Goal: Check status

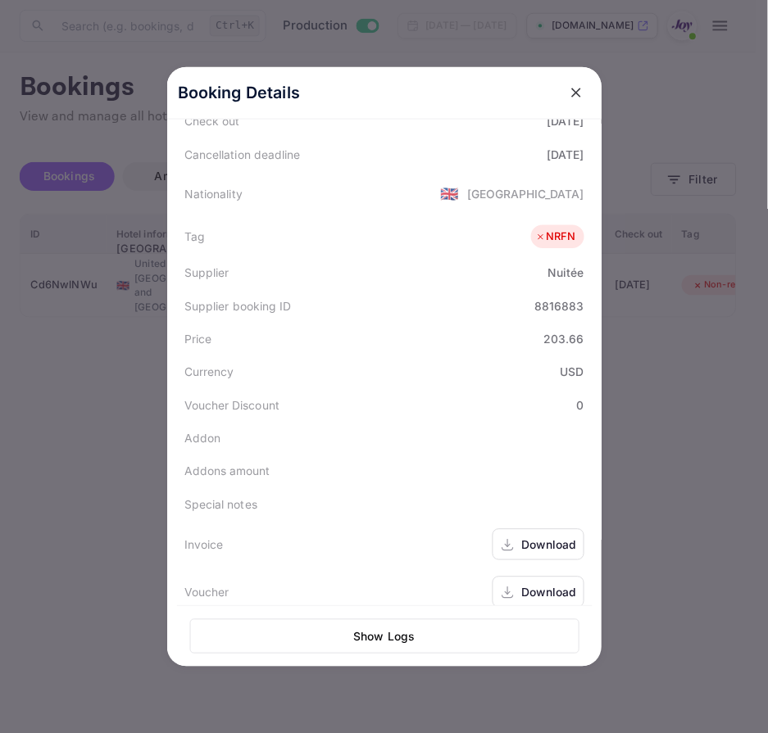
scroll to position [120, 0]
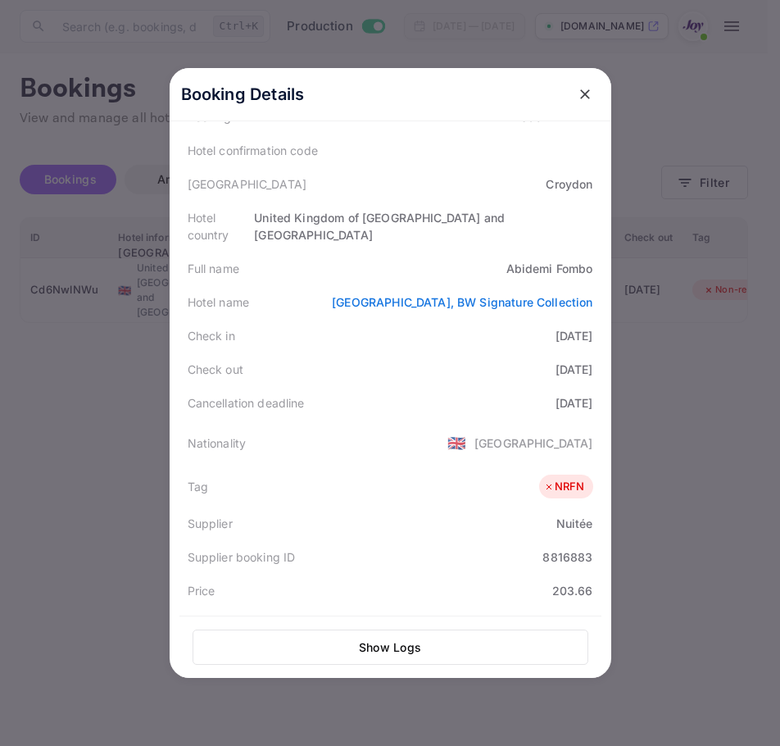
click at [669, 366] on div at bounding box center [390, 373] width 780 height 746
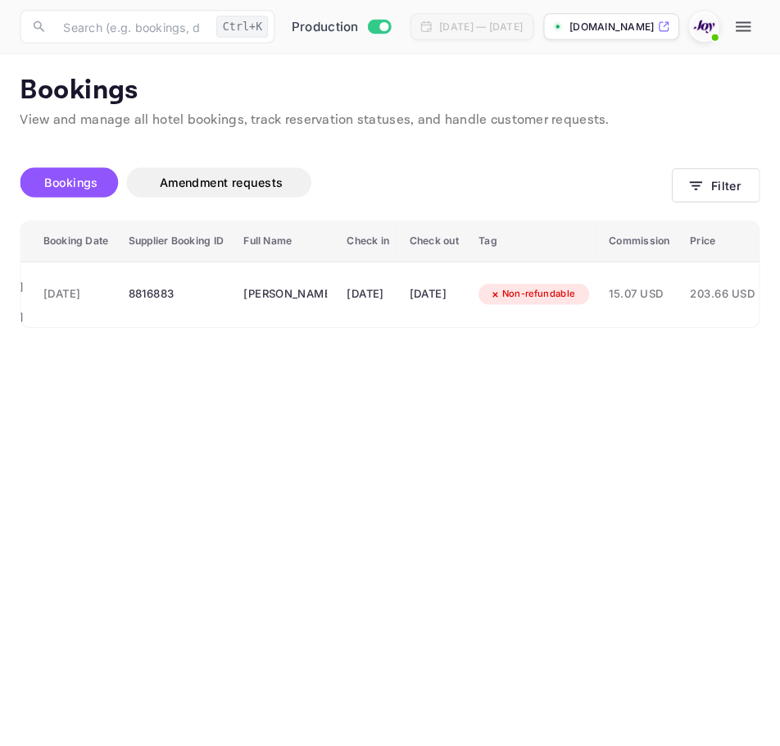
scroll to position [0, 0]
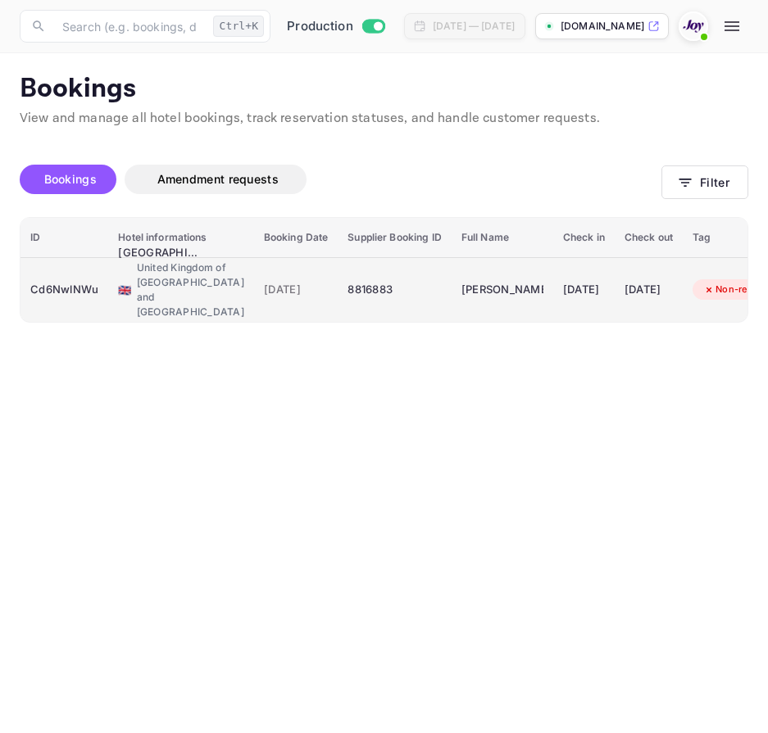
click at [79, 288] on div "Cd6NwlNWu" at bounding box center [64, 290] width 68 height 26
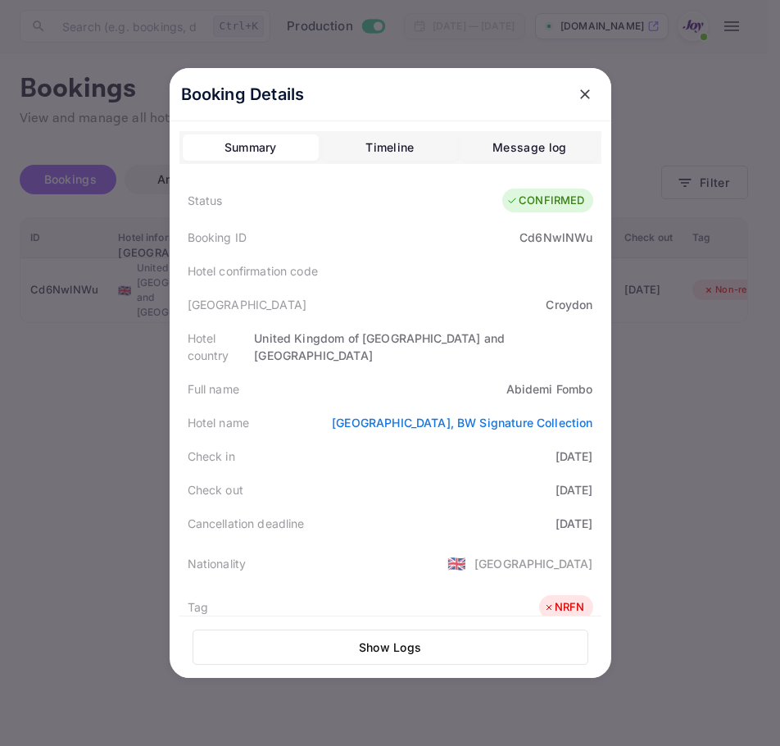
click at [143, 420] on div "Booking Details Summary Timeline Message log Status CONFIRMED Booking ID Cd6Nwl…" at bounding box center [390, 373] width 494 height 746
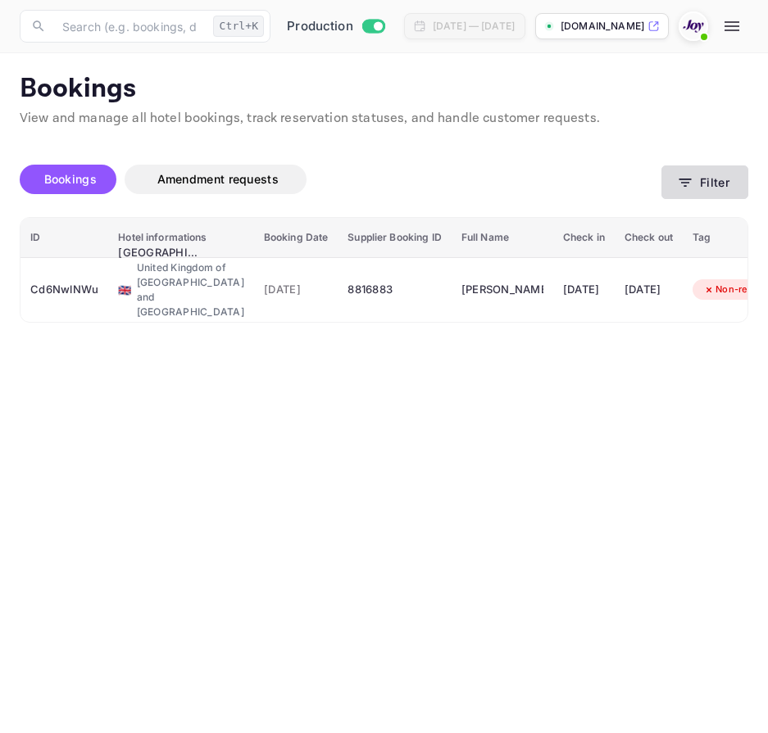
click at [710, 189] on button "Filter" at bounding box center [704, 183] width 87 height 34
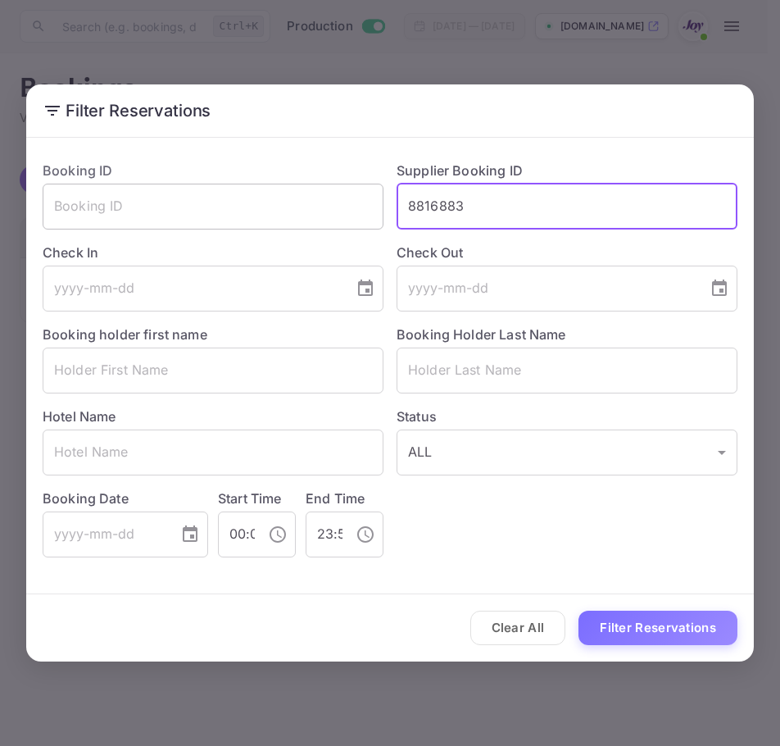
drag, startPoint x: 498, startPoint y: 214, endPoint x: 237, endPoint y: 204, distance: 261.6
click at [184, 182] on div "Booking ID ​ Supplier Booking ID 8816883 ​ Check In ​ Check Out ​ Booking holde…" at bounding box center [384, 353] width 708 height 410
paste input "7520584"
type input "7520584"
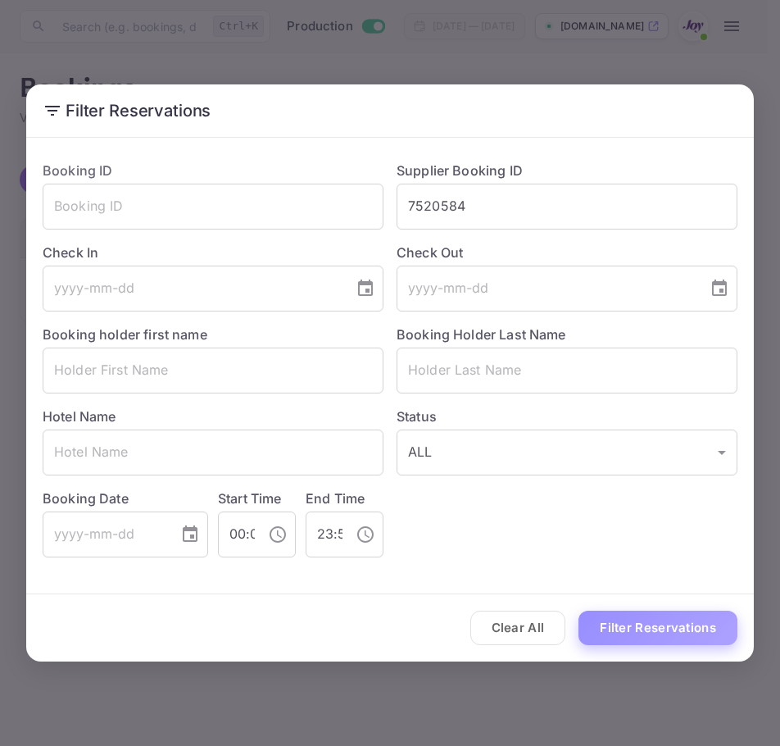
click at [667, 638] on button "Filter Reservations" at bounding box center [658, 628] width 159 height 35
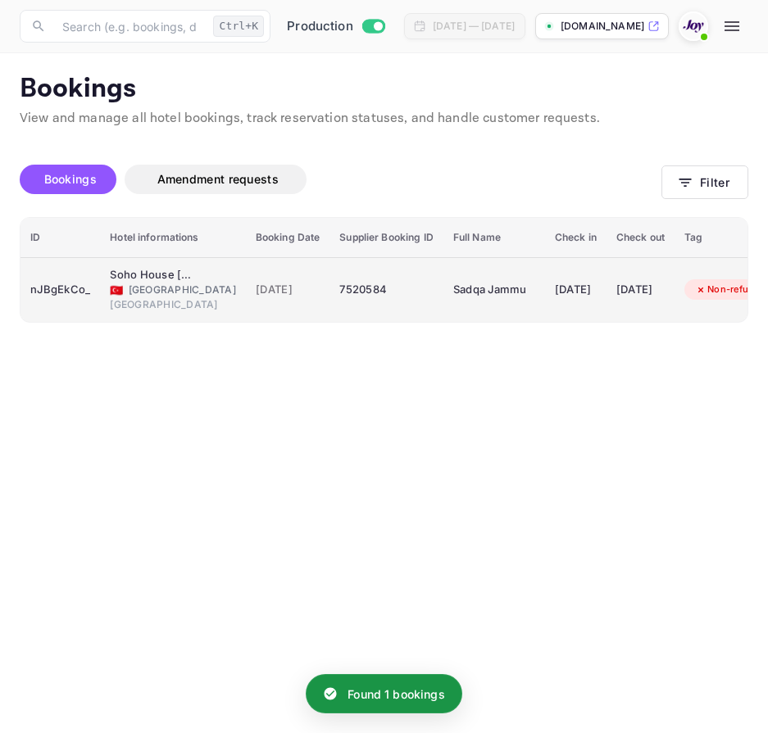
click at [95, 300] on td "nJBgEkCo_" at bounding box center [59, 289] width 79 height 65
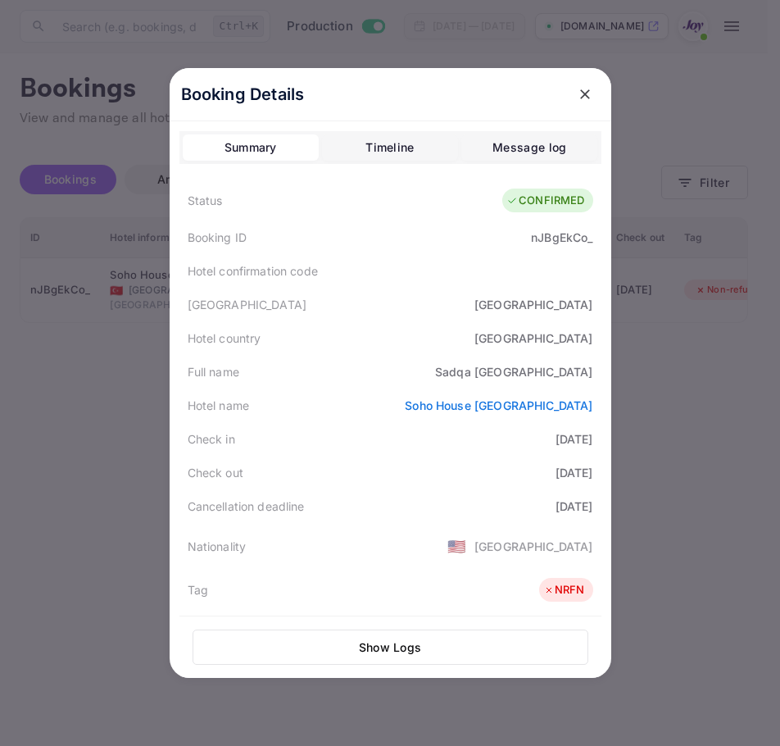
click at [512, 374] on div "Sadqa Jammu" at bounding box center [513, 371] width 157 height 17
drag, startPoint x: 505, startPoint y: 371, endPoint x: 587, endPoint y: 368, distance: 82.0
click at [587, 368] on div "Full name Sadqa Jammu" at bounding box center [390, 372] width 422 height 34
copy div "Sadqa Jammu"
drag, startPoint x: 511, startPoint y: 243, endPoint x: 598, endPoint y: 243, distance: 87.7
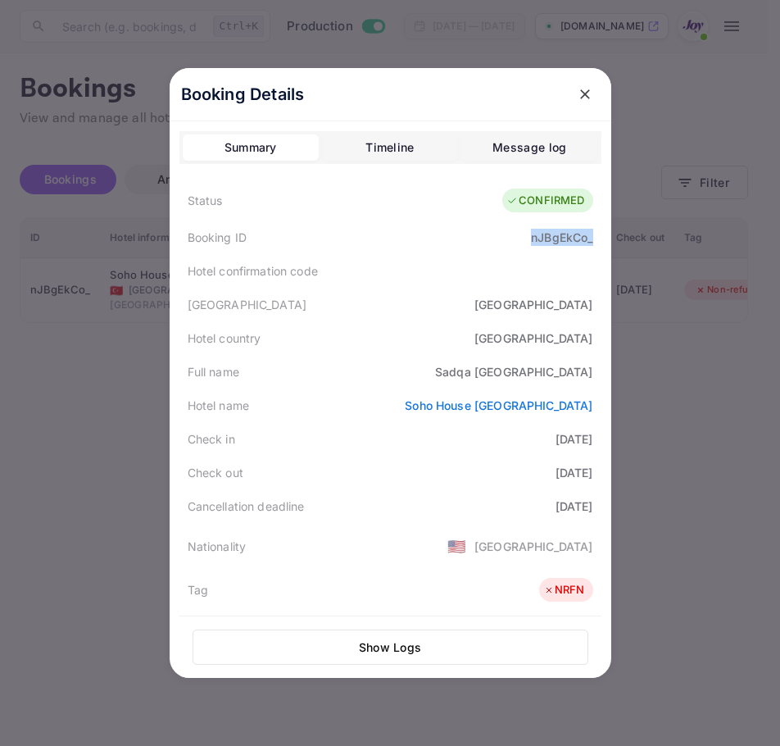
click at [598, 243] on div "Booking Details Summary Timeline Message log Status CONFIRMED Booking ID nJBgEk…" at bounding box center [391, 373] width 442 height 610
copy div "nJBgEkCo_"
drag, startPoint x: 515, startPoint y: 436, endPoint x: 592, endPoint y: 473, distance: 85.4
click at [592, 473] on div "Status CONFIRMED Booking ID nJBgEkCo_ Hotel confirmation code Hotel city [GEOGR…" at bounding box center [390, 577] width 422 height 795
copy div "[DATE] Check out [DATE]"
